Goal: Transaction & Acquisition: Purchase product/service

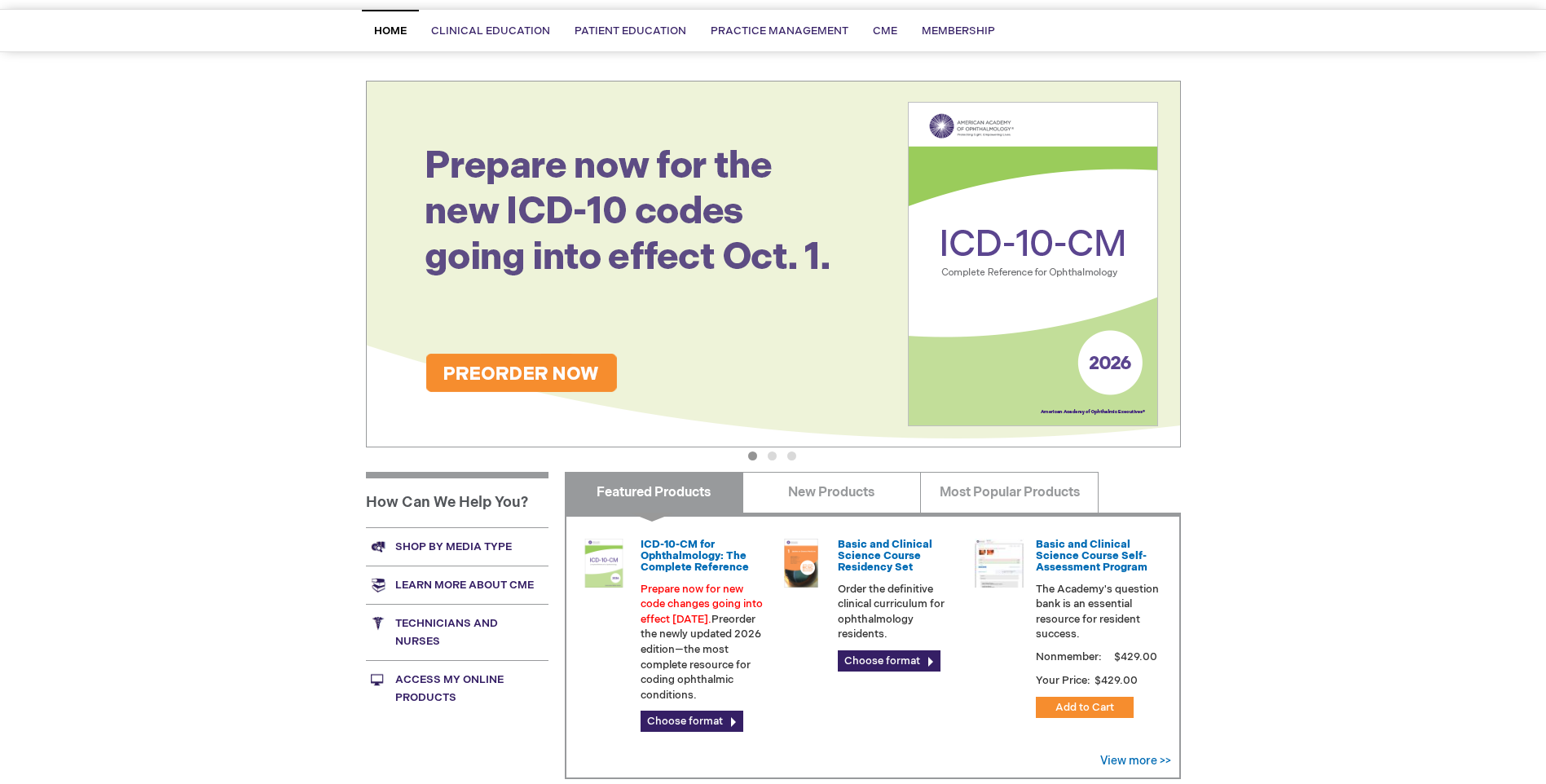
scroll to position [163, 0]
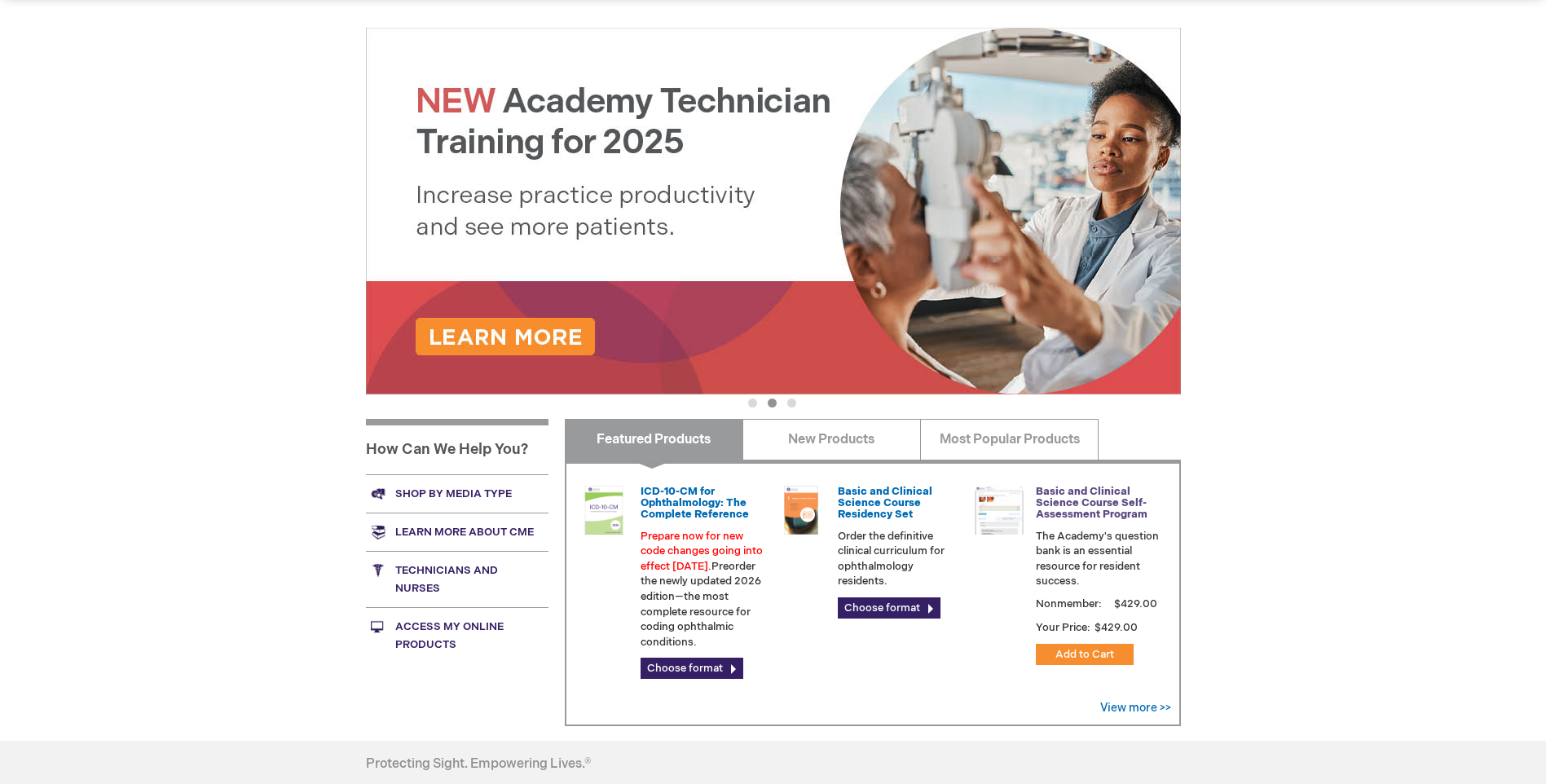
click at [1104, 499] on link "Basic and Clinical Science Course Self-Assessment Program" at bounding box center [1092, 503] width 112 height 37
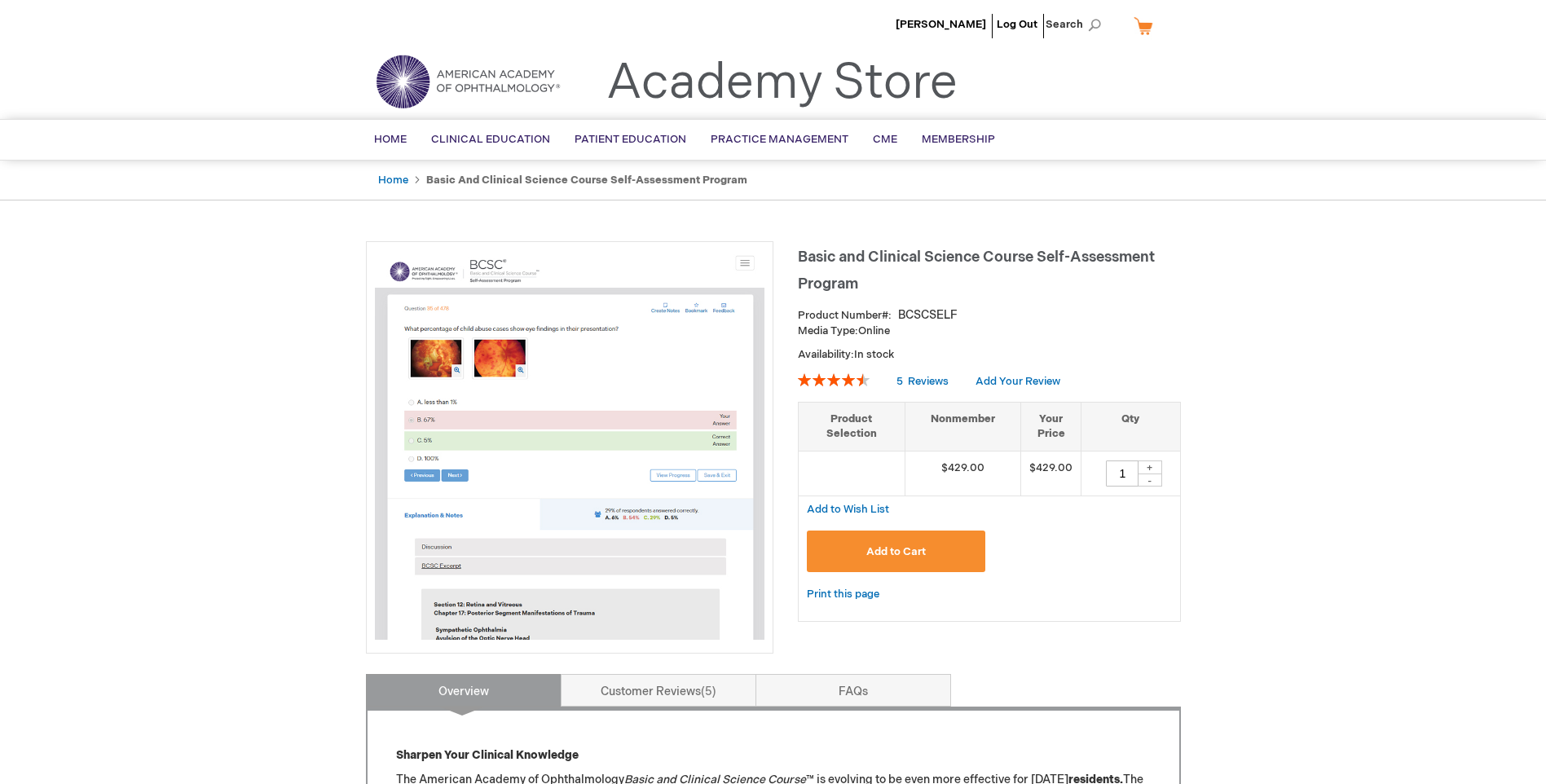
click at [931, 544] on button "Add to Cart" at bounding box center [896, 551] width 179 height 41
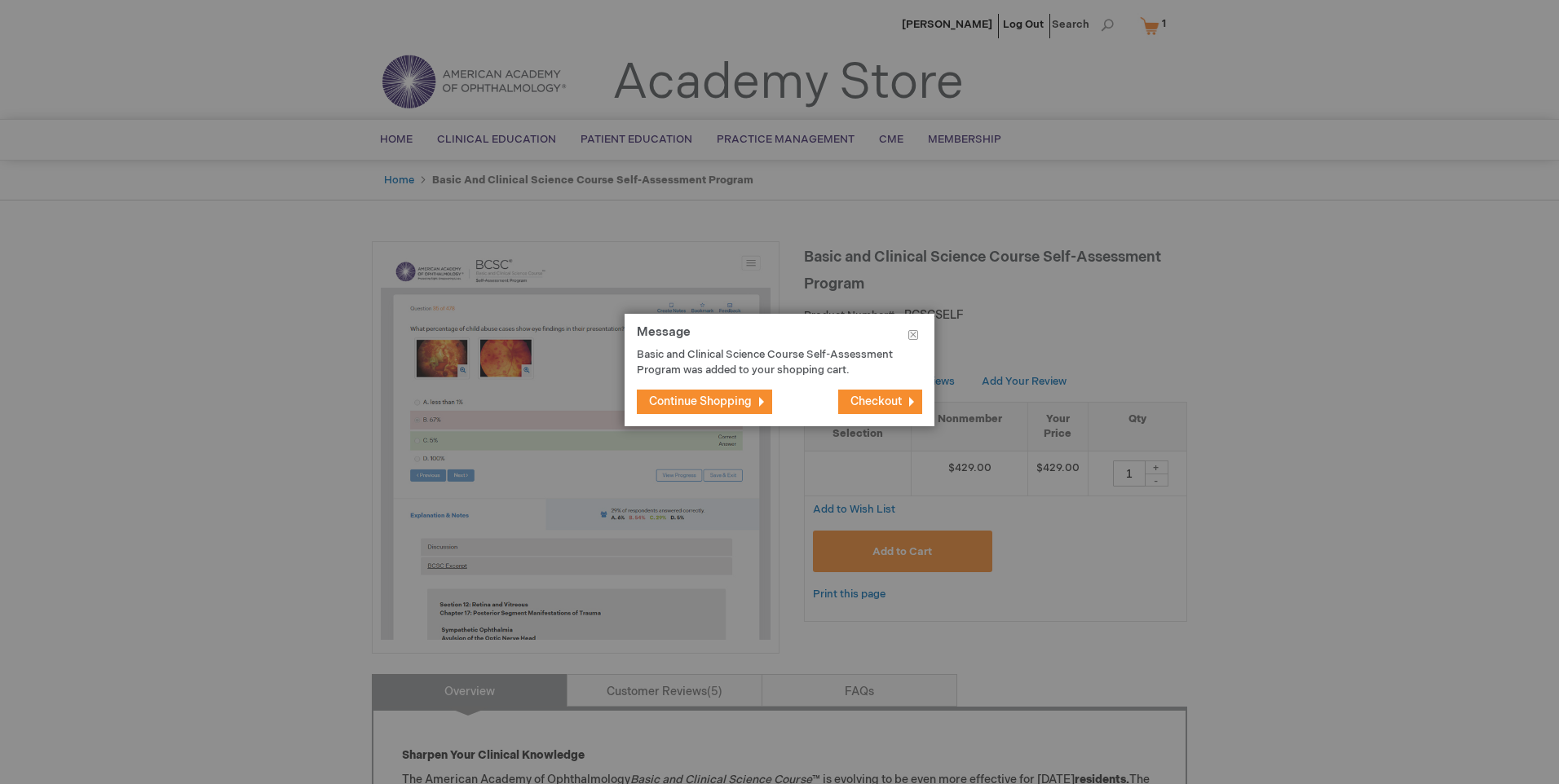
click at [875, 402] on span "Checkout" at bounding box center [875, 401] width 51 height 13
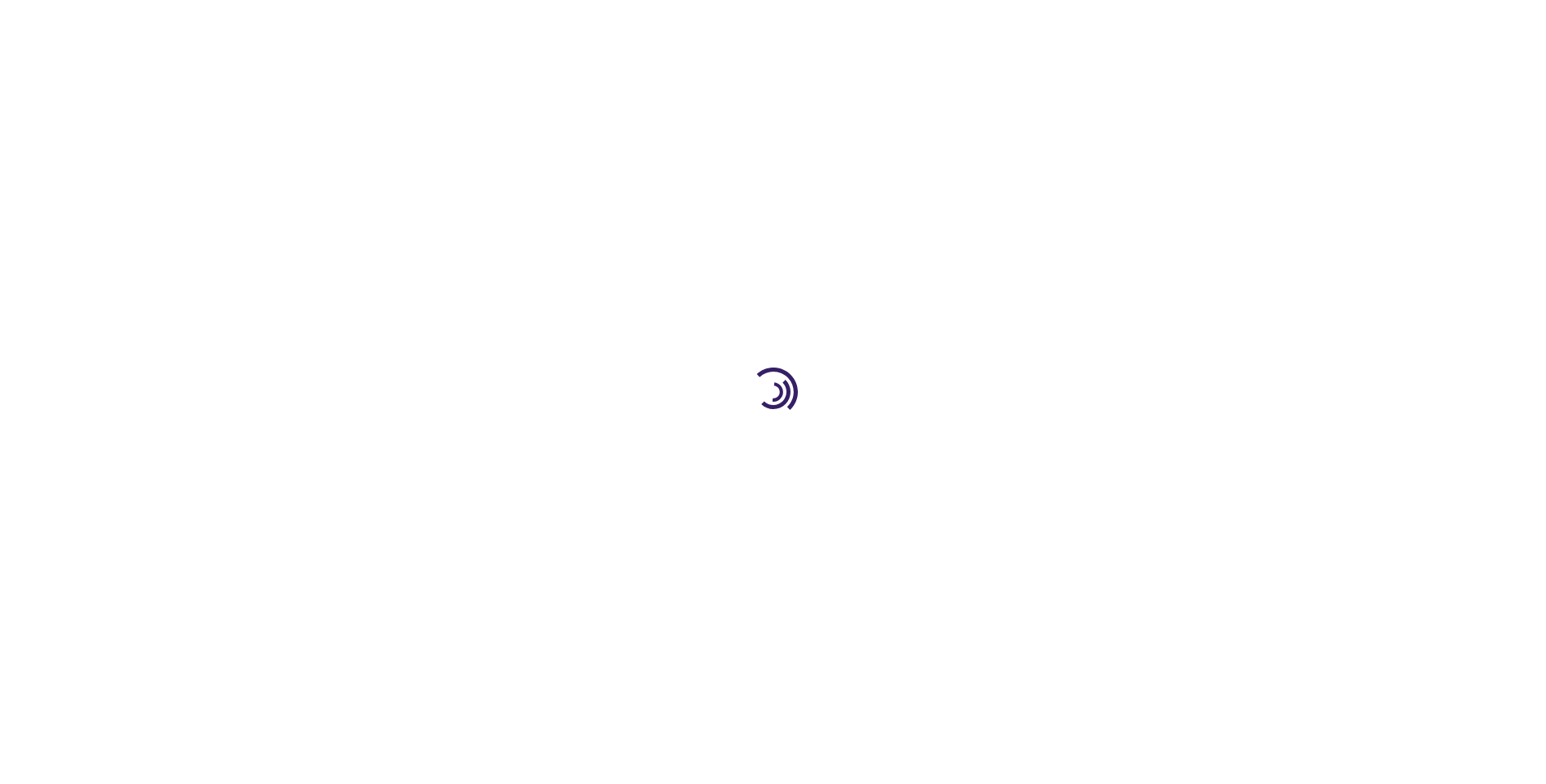
select select "US"
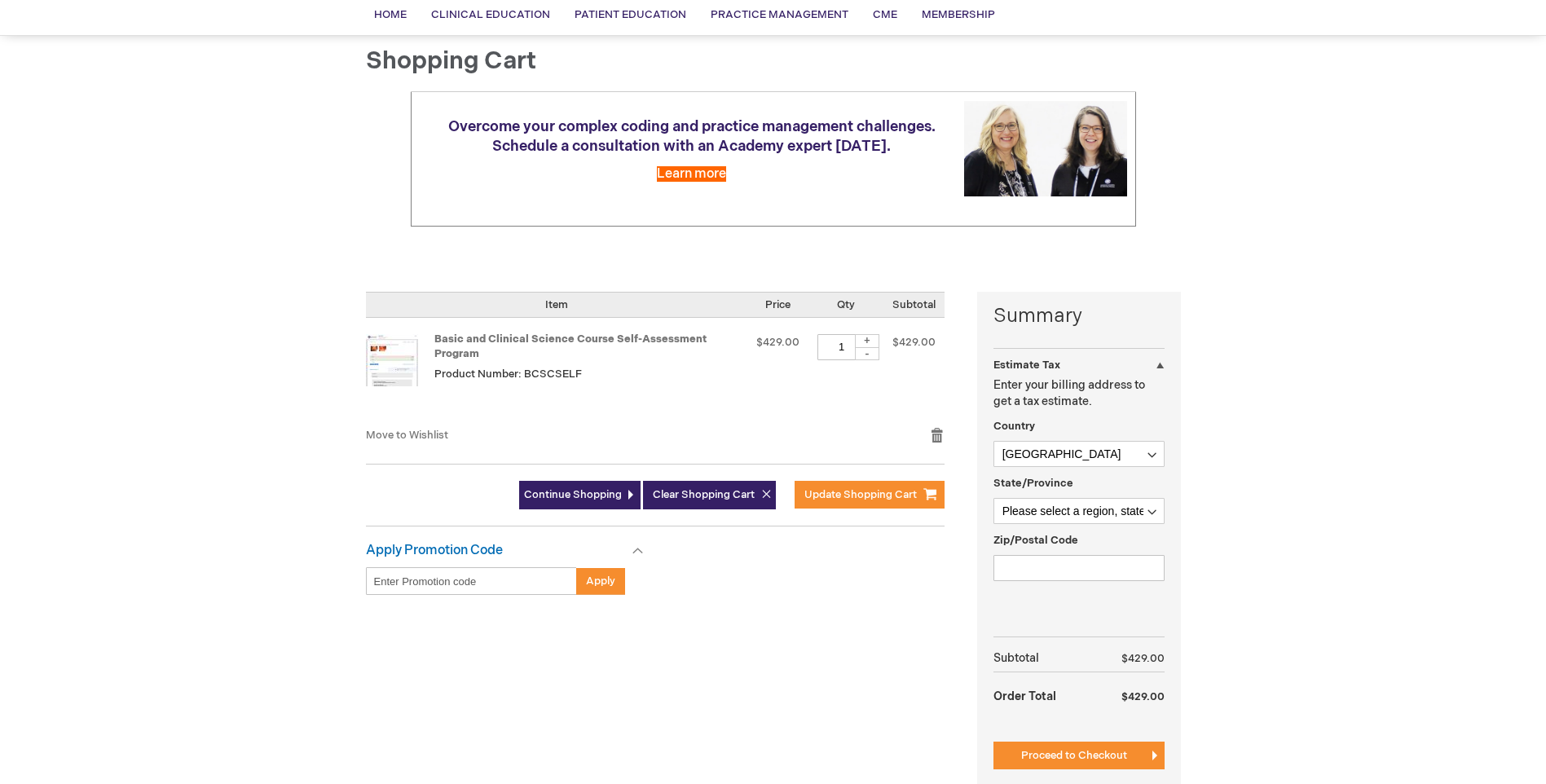
scroll to position [163, 0]
